Goal: Task Accomplishment & Management: Use online tool/utility

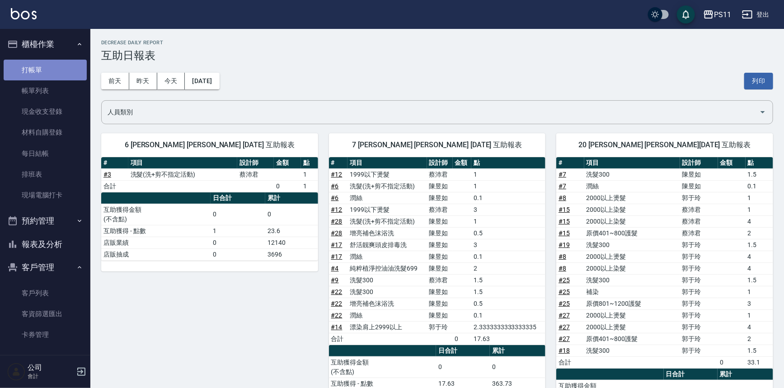
click at [59, 70] on link "打帳單" at bounding box center [45, 70] width 83 height 21
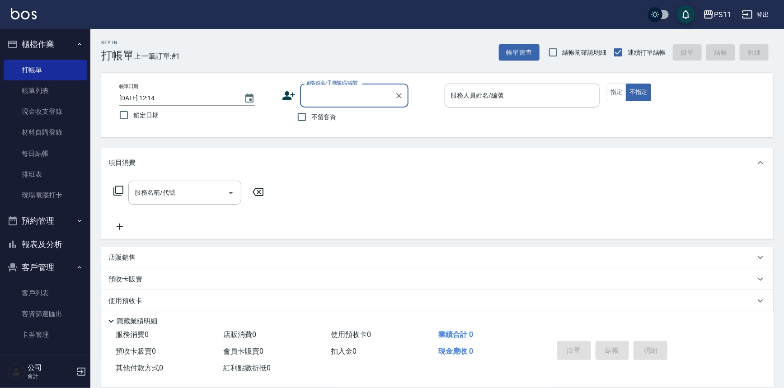
click at [344, 96] on input "顧客姓名/手機號碼/編號" at bounding box center [347, 96] width 87 height 16
click at [345, 113] on li "[PERSON_NAME]/0917930181/1564" at bounding box center [354, 118] width 108 height 15
type input "[PERSON_NAME]/0917930181/1564"
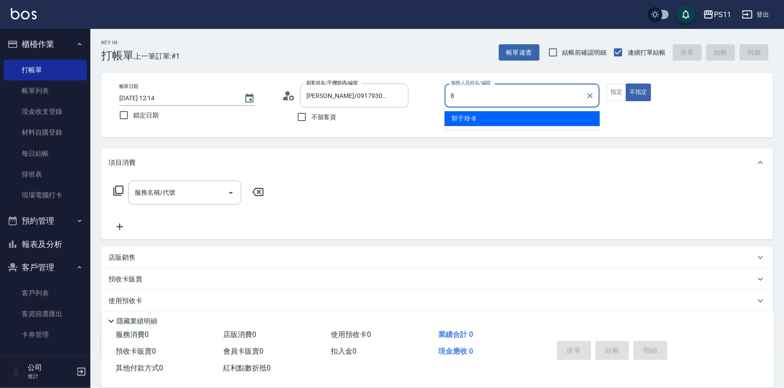
type input "郭于玲-8"
type button "false"
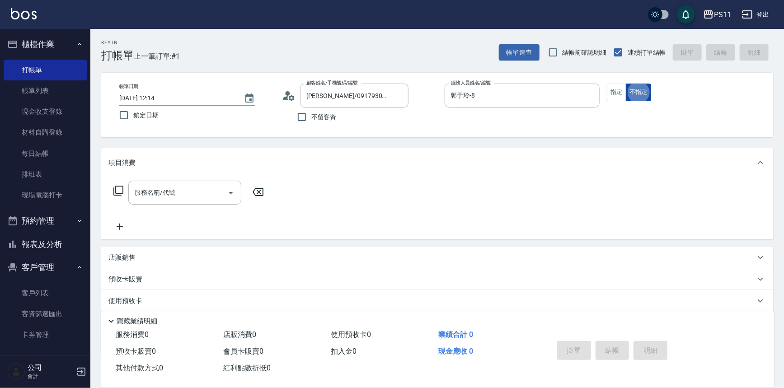
click at [630, 91] on button "不指定" at bounding box center [638, 93] width 25 height 18
drag, startPoint x: 624, startPoint y: 94, endPoint x: 512, endPoint y: 135, distance: 119.0
click at [624, 94] on button "指定" at bounding box center [616, 93] width 19 height 18
click at [119, 188] on icon at bounding box center [118, 190] width 11 height 11
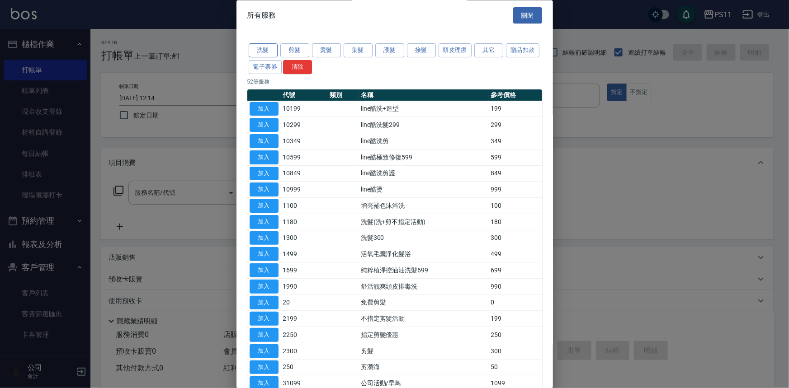
click at [267, 52] on button "洗髮" at bounding box center [263, 51] width 29 height 14
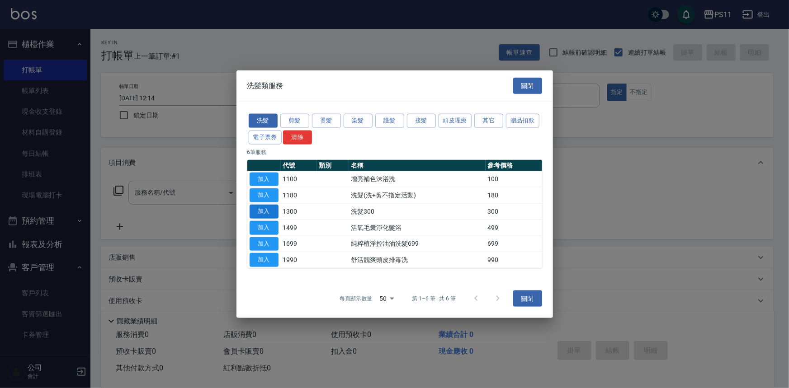
click at [262, 211] on button "加入" at bounding box center [263, 212] width 29 height 14
type input "洗髮300(1300)"
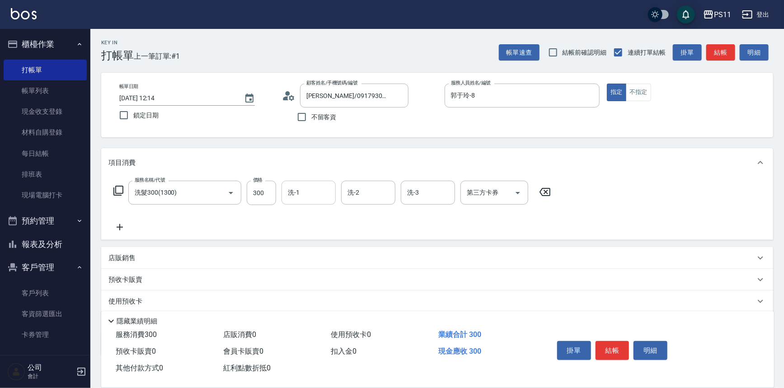
click at [299, 198] on input "洗-1" at bounding box center [309, 193] width 46 height 16
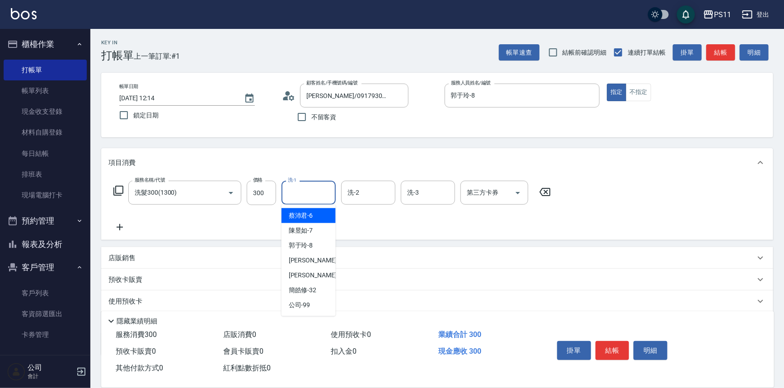
type input "2"
type input "郭于玲-8"
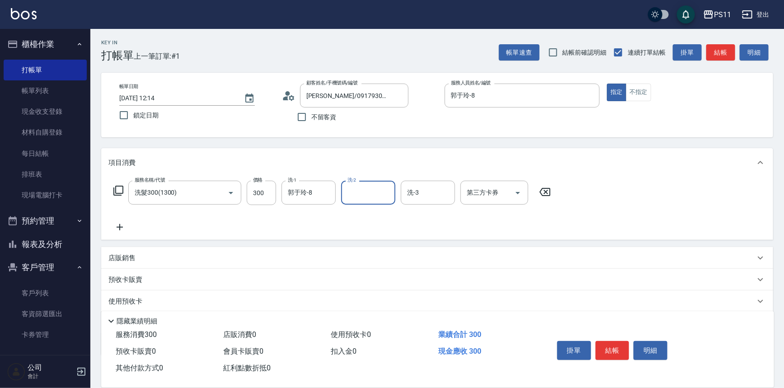
click at [123, 228] on icon at bounding box center [119, 227] width 23 height 11
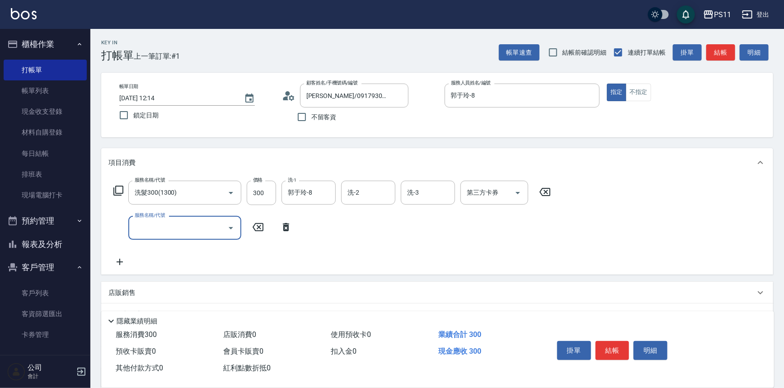
click at [169, 232] on input "服務名稱/代號" at bounding box center [177, 228] width 91 height 16
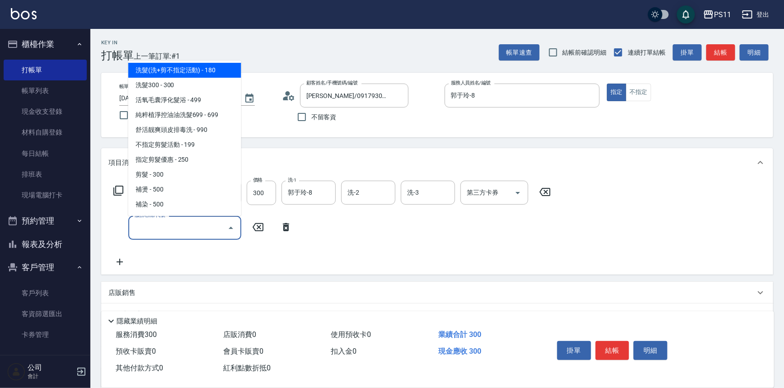
scroll to position [123, 0]
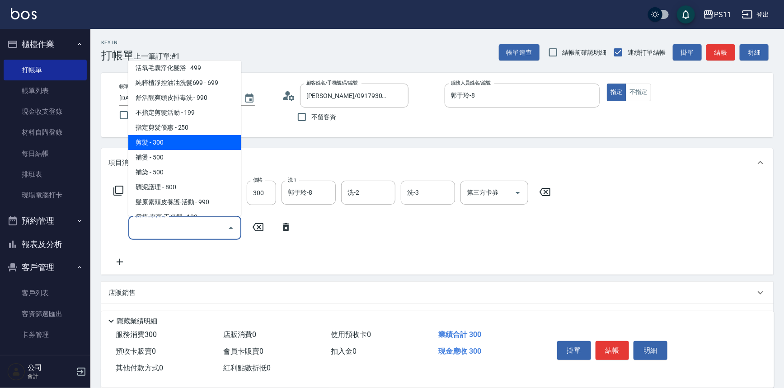
click at [177, 144] on span "剪髮 - 300" at bounding box center [184, 142] width 113 height 15
type input "剪髮(2300)"
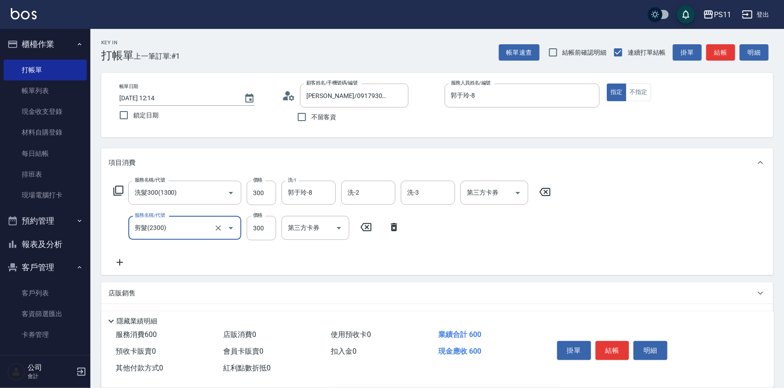
click at [122, 266] on icon at bounding box center [119, 262] width 23 height 11
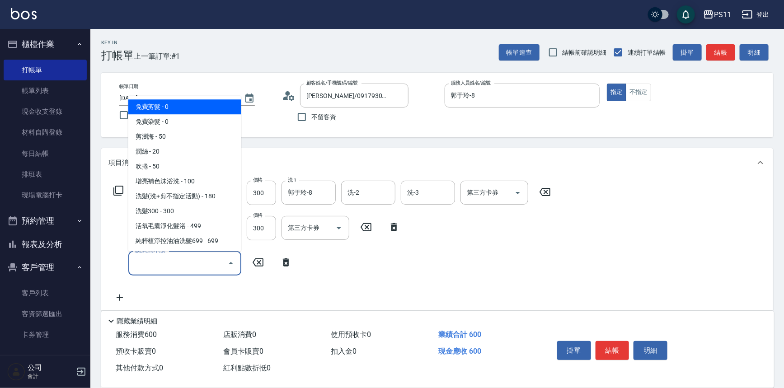
click at [159, 262] on input "服務名稱/代號" at bounding box center [177, 263] width 91 height 16
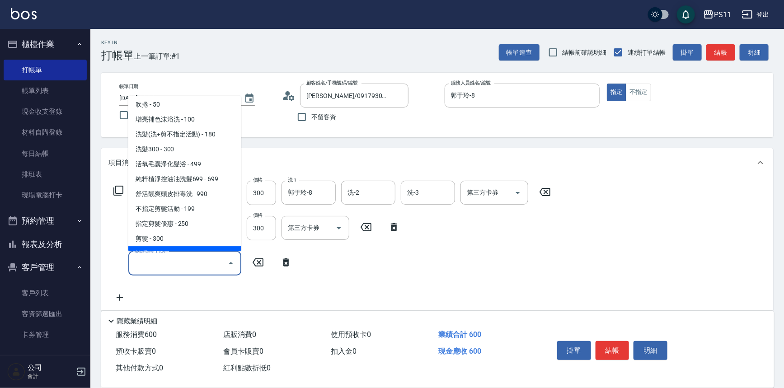
scroll to position [0, 0]
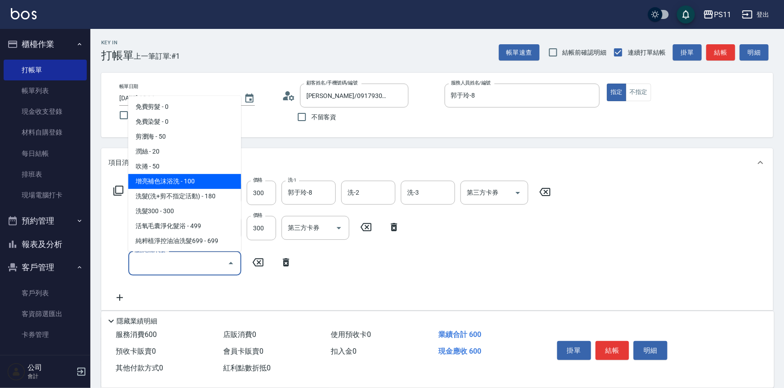
drag, startPoint x: 180, startPoint y: 181, endPoint x: 184, endPoint y: 180, distance: 4.6
click at [180, 181] on span "增亮補色沫浴洗 - 100" at bounding box center [184, 181] width 113 height 15
type input "增亮補色沫浴洗(1100)"
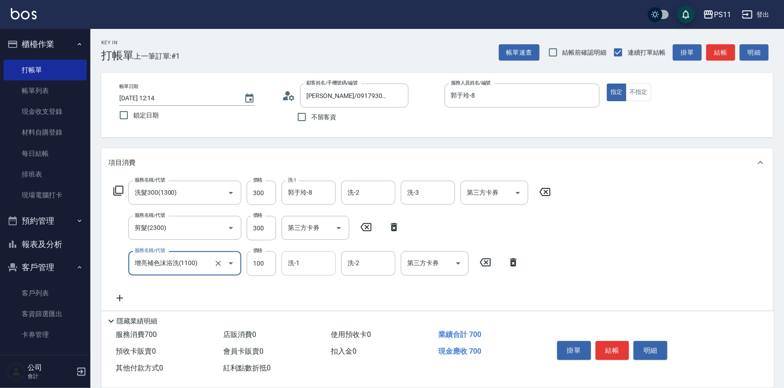
click at [314, 273] on div "洗-1" at bounding box center [309, 263] width 54 height 24
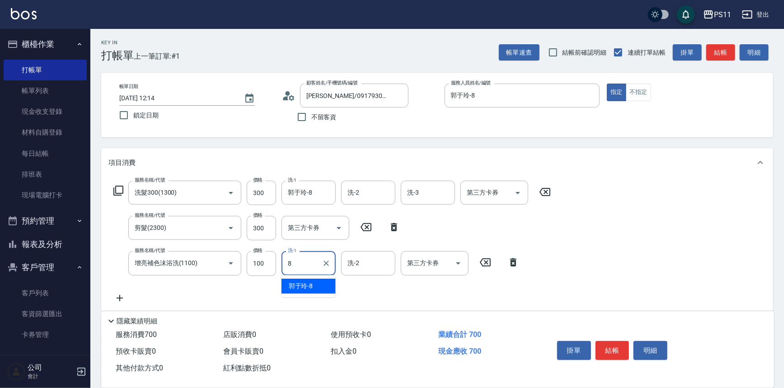
type input "郭于玲-8"
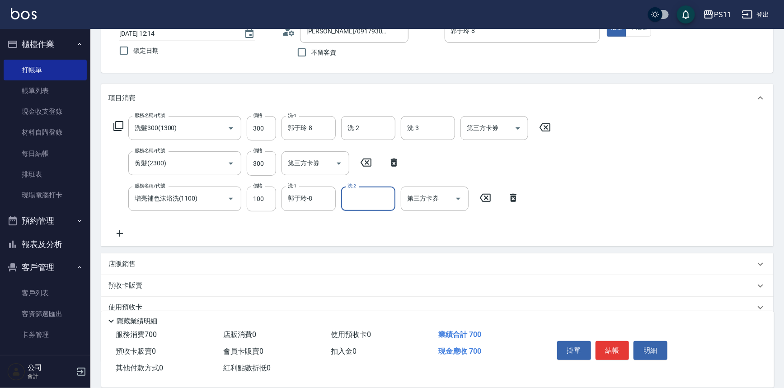
scroll to position [122, 0]
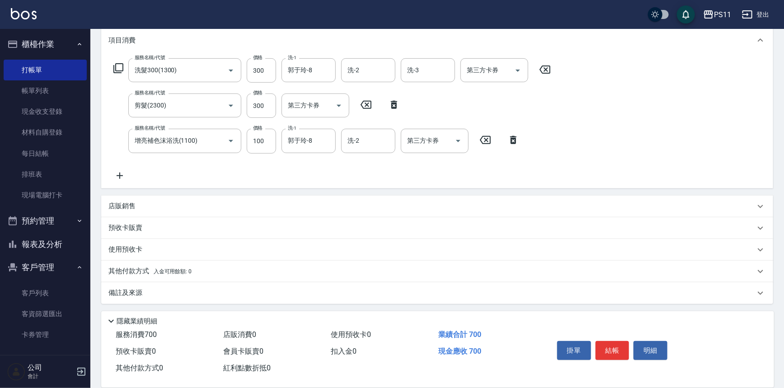
click at [121, 173] on icon at bounding box center [119, 175] width 23 height 11
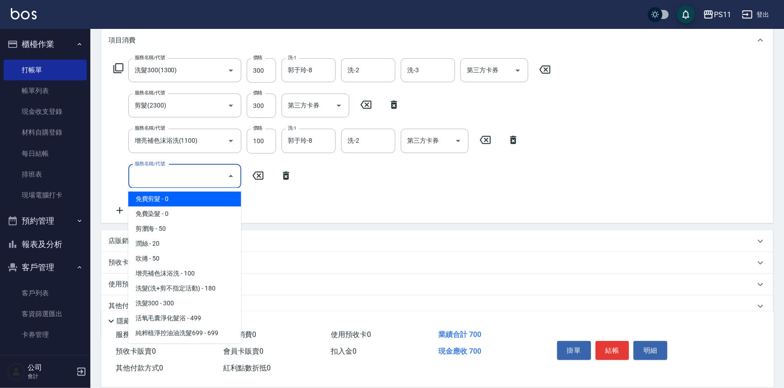
click at [169, 181] on input "服務名稱/代號" at bounding box center [177, 177] width 91 height 16
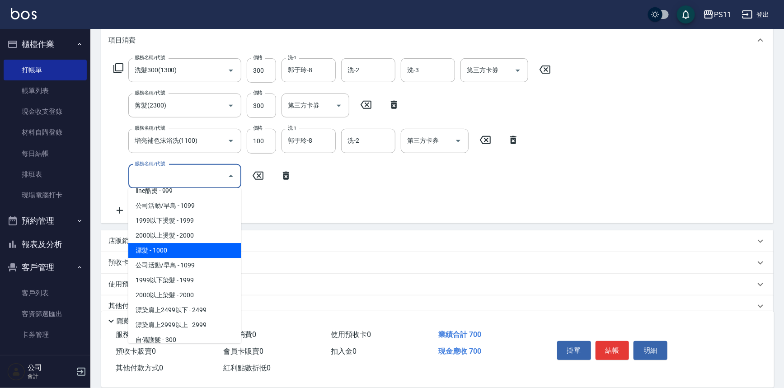
scroll to position [493, 0]
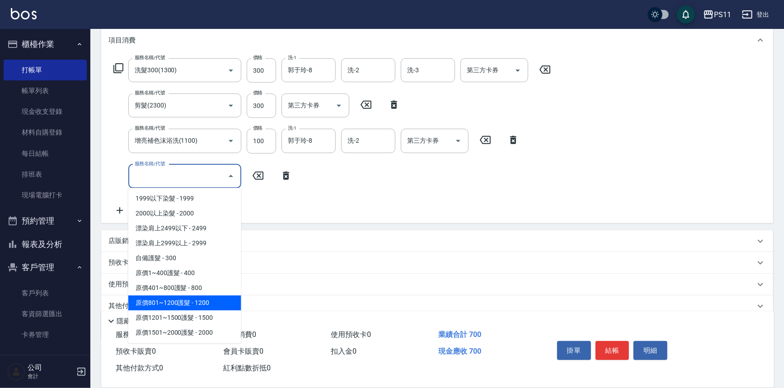
click at [216, 300] on span "原價801~1200護髮 - 1200" at bounding box center [184, 303] width 113 height 15
type input "原價801~1200護髮(51200)"
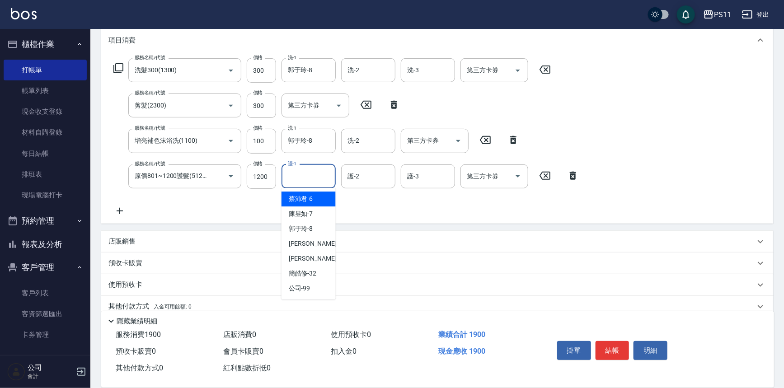
click at [327, 181] on input "護-1" at bounding box center [309, 177] width 46 height 16
type input "陳昱如-7"
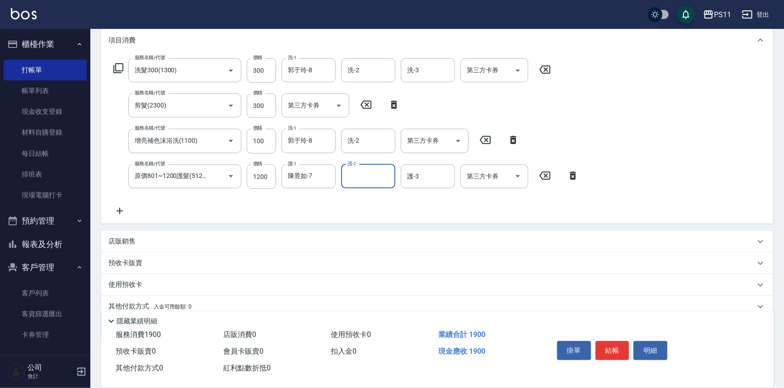
type input "9"
type input "郭于玲-8"
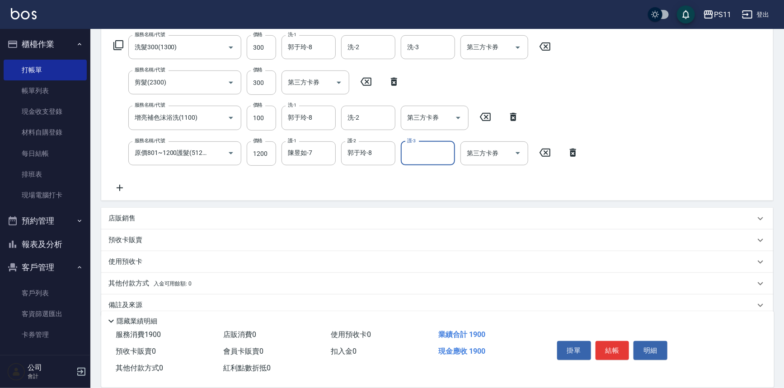
scroll to position [158, 0]
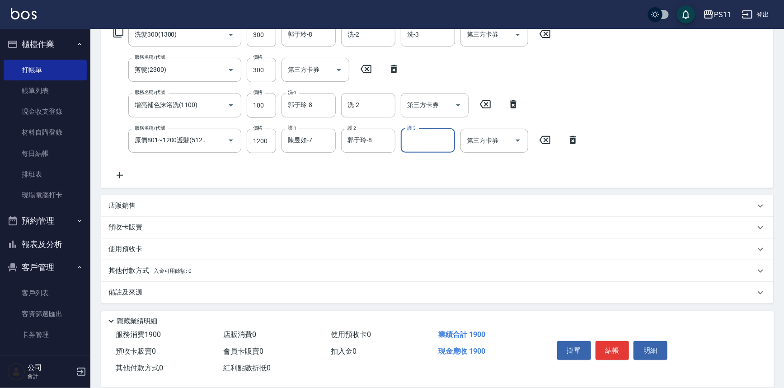
click at [138, 269] on p "其他付款方式 入金可用餘額: 0" at bounding box center [149, 271] width 83 height 10
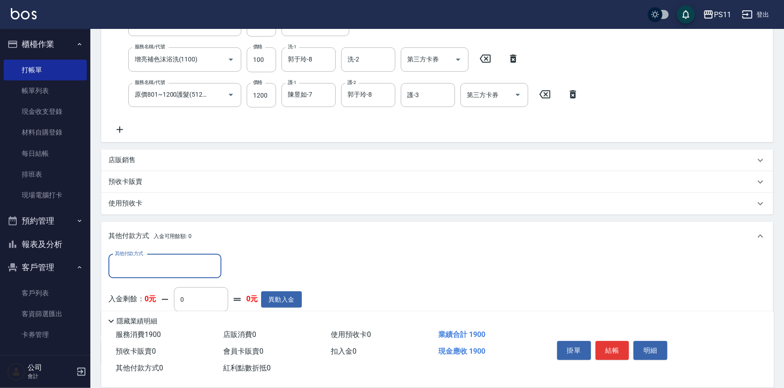
scroll to position [243, 0]
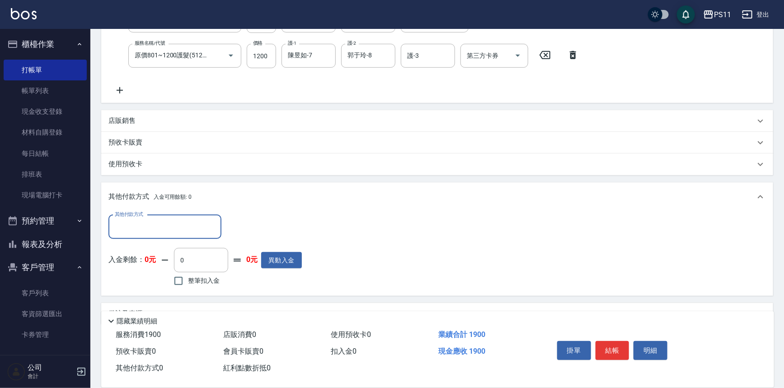
click at [161, 231] on input "其他付款方式" at bounding box center [165, 227] width 105 height 16
drag, startPoint x: 161, startPoint y: 275, endPoint x: 263, endPoint y: 240, distance: 107.6
click at [161, 275] on span "信用卡" at bounding box center [164, 279] width 113 height 15
type input "信用卡"
drag, startPoint x: 277, startPoint y: 226, endPoint x: 90, endPoint y: 226, distance: 186.2
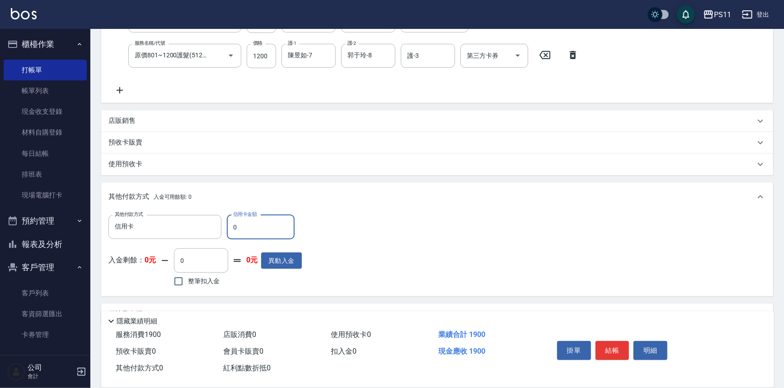
click at [90, 226] on div "PS11 登出 櫃檯作業 打帳單 帳單列表 現金收支登錄 材料自購登錄 每日結帳 排班表 現場電腦打卡 預約管理 預約管理 單日預約紀錄 單週預約紀錄 報表及…" at bounding box center [392, 83] width 784 height 653
type input "1900"
click at [611, 343] on button "結帳" at bounding box center [613, 350] width 34 height 19
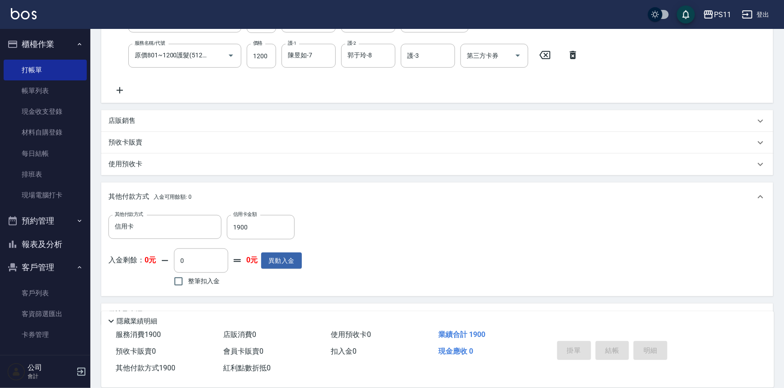
type input "[DATE] 12:15"
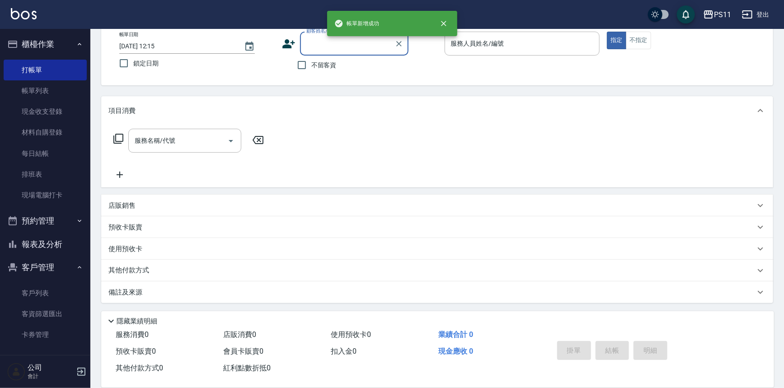
scroll to position [0, 0]
